Goal: Information Seeking & Learning: Learn about a topic

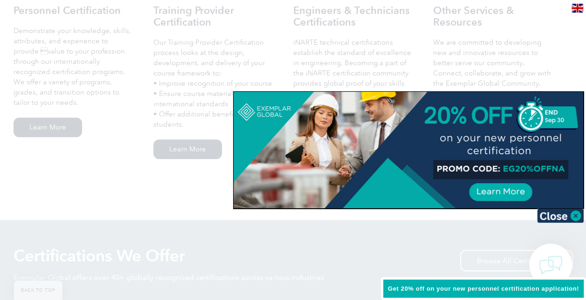
scroll to position [707, 0]
click at [536, 74] on div at bounding box center [293, 150] width 586 height 300
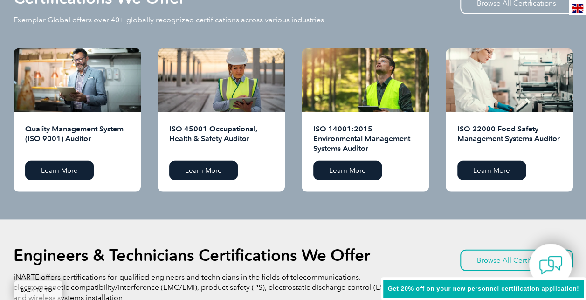
scroll to position [965, 0]
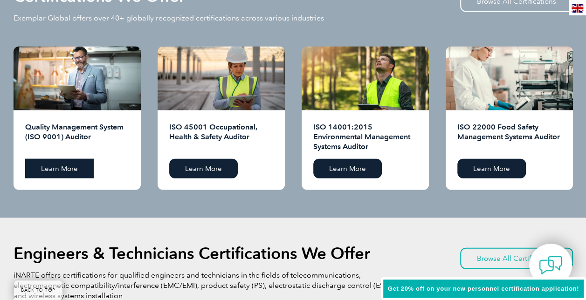
click at [63, 163] on link "Learn More" at bounding box center [59, 169] width 69 height 20
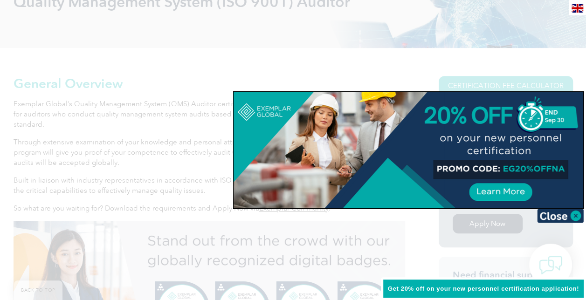
scroll to position [164, 0]
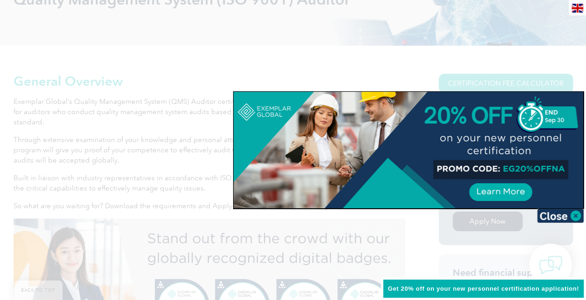
click at [205, 146] on div at bounding box center [293, 150] width 586 height 300
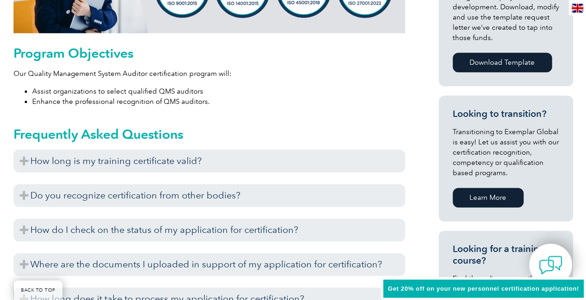
scroll to position [481, 0]
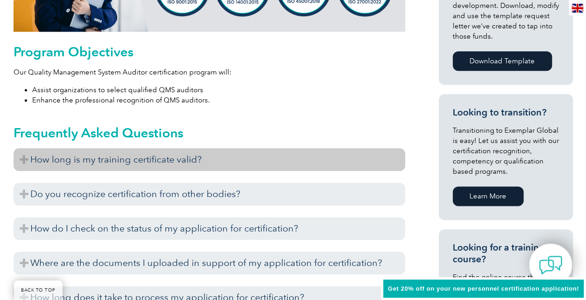
click at [146, 158] on h3 "How long is my training certificate valid?" at bounding box center [210, 159] width 392 height 23
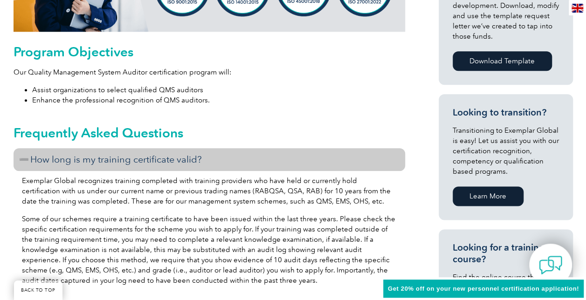
click at [166, 215] on p "Some of our schemes require a training certificate to have been issued within t…" at bounding box center [209, 250] width 375 height 72
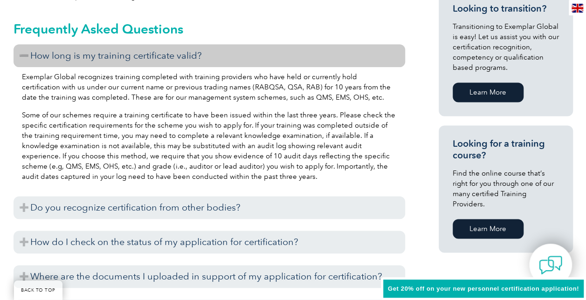
scroll to position [591, 0]
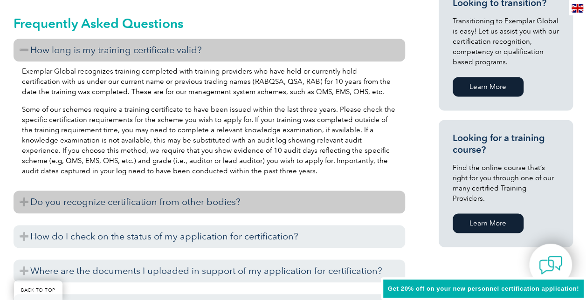
click at [172, 202] on h3 "Do you recognize certification from other bodies?" at bounding box center [210, 202] width 392 height 23
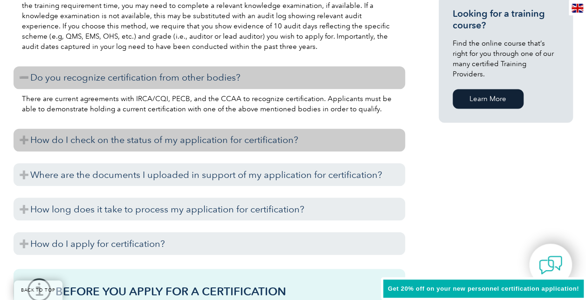
scroll to position [718, 0]
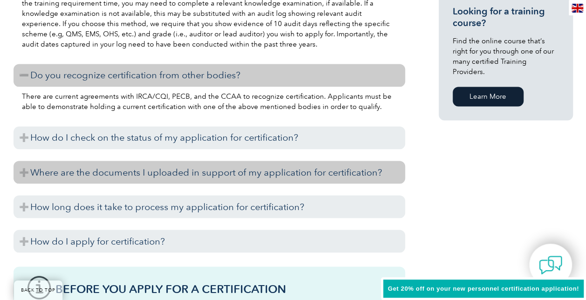
click at [200, 178] on h3 "Where are the documents I uploaded in support of my application for certificati…" at bounding box center [210, 172] width 392 height 23
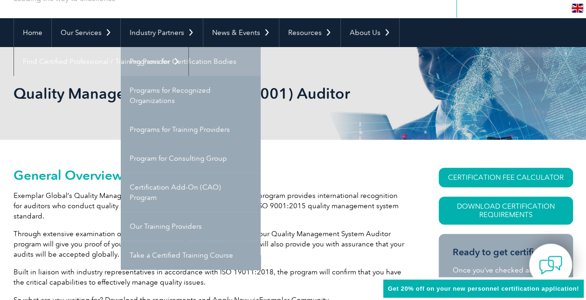
scroll to position [67, 0]
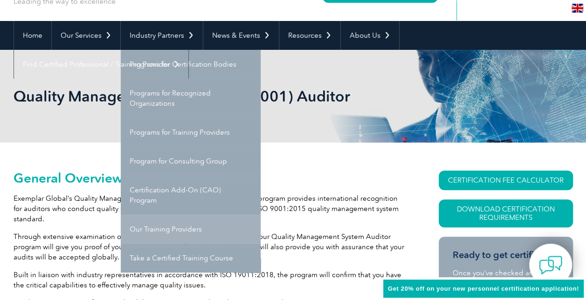
click at [175, 229] on link "Our Training Providers" at bounding box center [191, 229] width 140 height 29
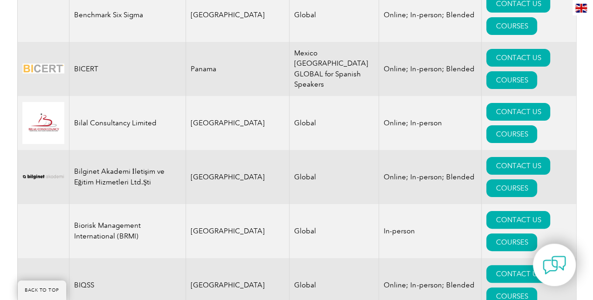
scroll to position [1765, 0]
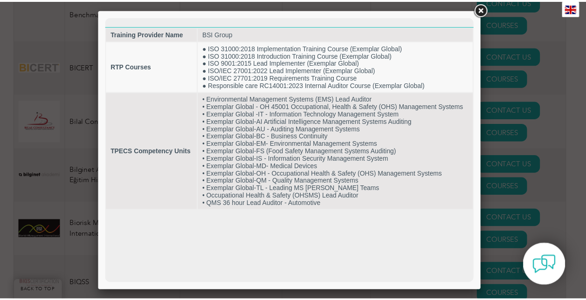
scroll to position [0, 0]
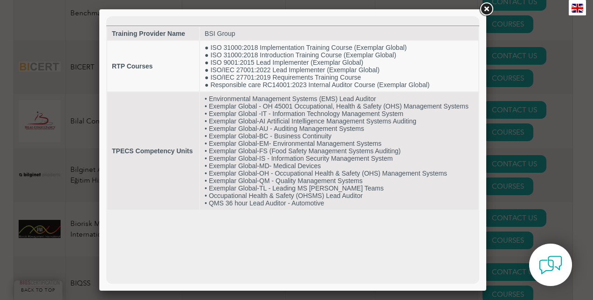
click at [485, 10] on link at bounding box center [486, 9] width 17 height 17
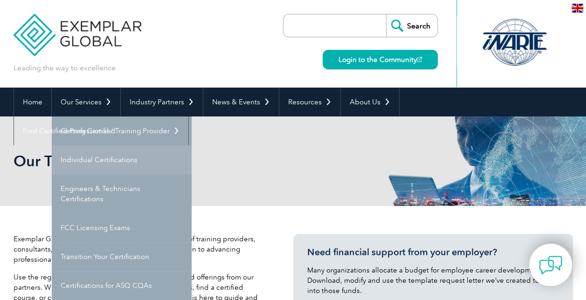
click at [102, 149] on link "Individual Certifications" at bounding box center [122, 160] width 140 height 29
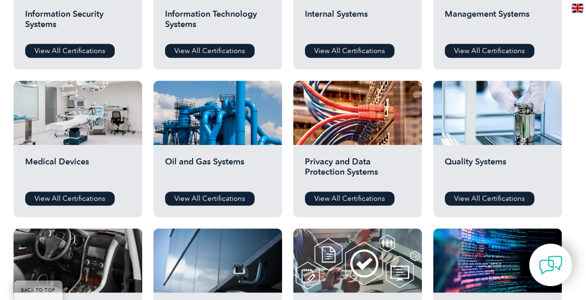
scroll to position [568, 0]
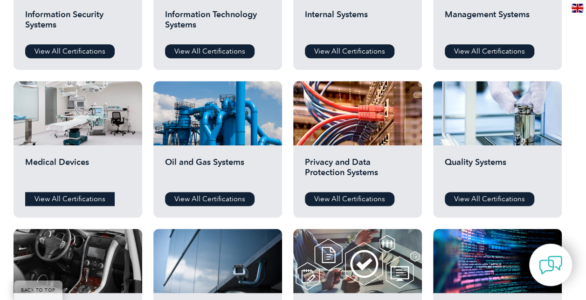
click at [84, 199] on link "View All Certifications" at bounding box center [70, 199] width 90 height 14
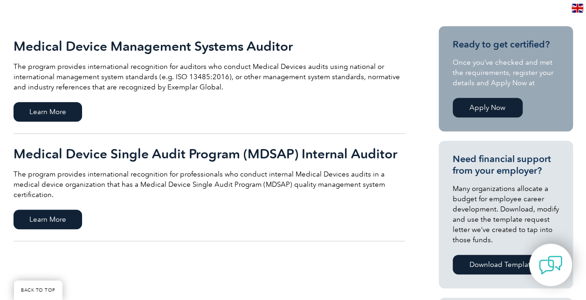
scroll to position [208, 0]
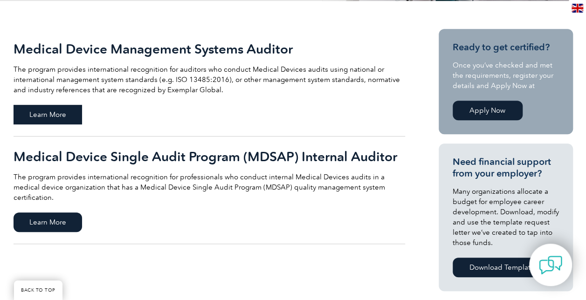
click at [36, 110] on span "Learn More" at bounding box center [48, 115] width 69 height 20
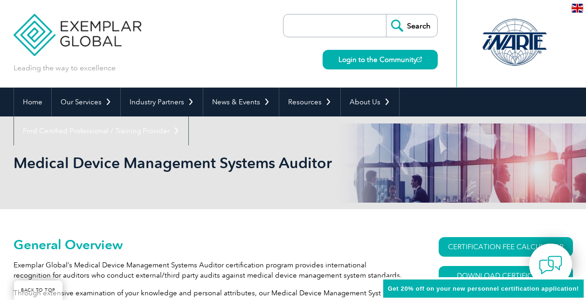
scroll to position [219, 0]
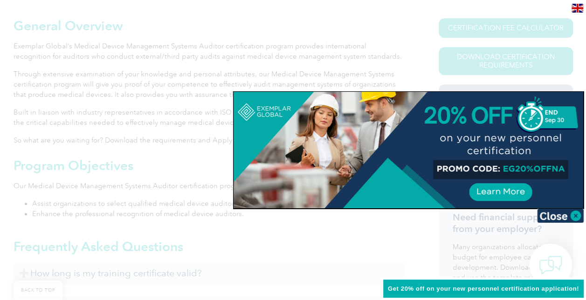
click at [168, 167] on div at bounding box center [293, 150] width 586 height 300
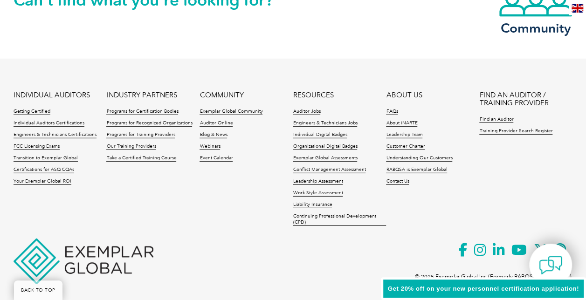
scroll to position [1249, 0]
